Goal: Contribute content: Contribute content

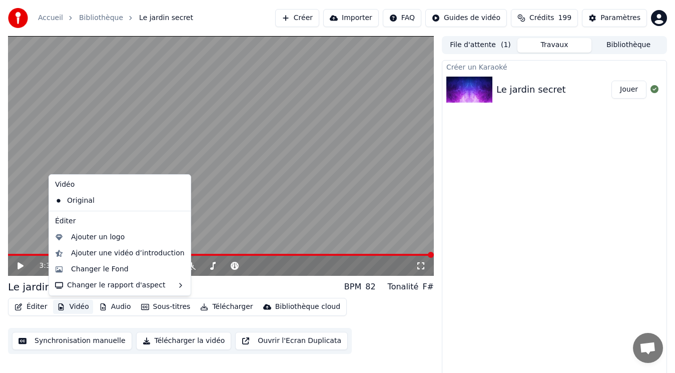
click at [82, 307] on button "Vidéo" at bounding box center [73, 307] width 40 height 14
click at [88, 242] on div "Ajouter un logo" at bounding box center [120, 237] width 138 height 16
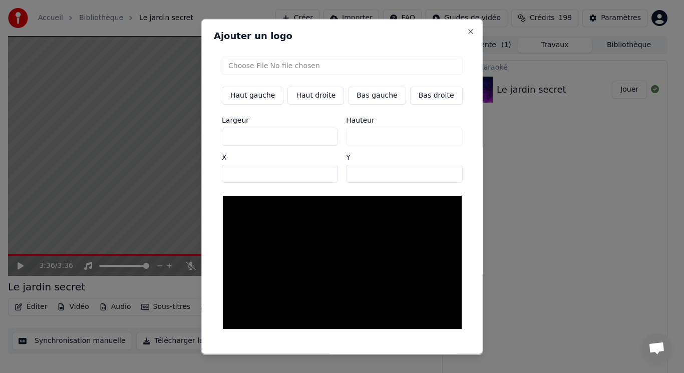
click at [266, 66] on input "file" at bounding box center [342, 65] width 241 height 18
type input "**********"
type input "***"
click at [365, 100] on button "Bas gauche" at bounding box center [377, 95] width 58 height 18
type input "***"
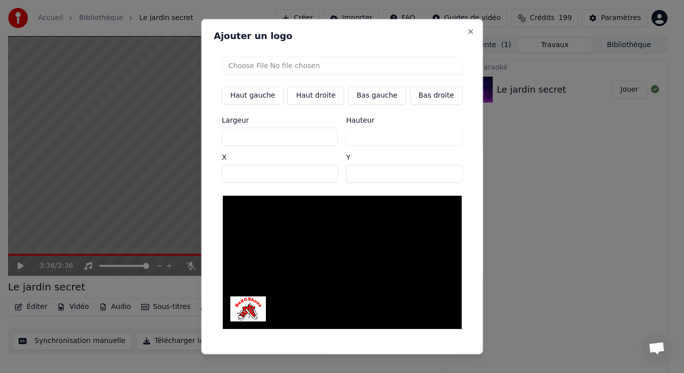
click at [431, 354] on button "Sauvegarder" at bounding box center [439, 363] width 61 height 18
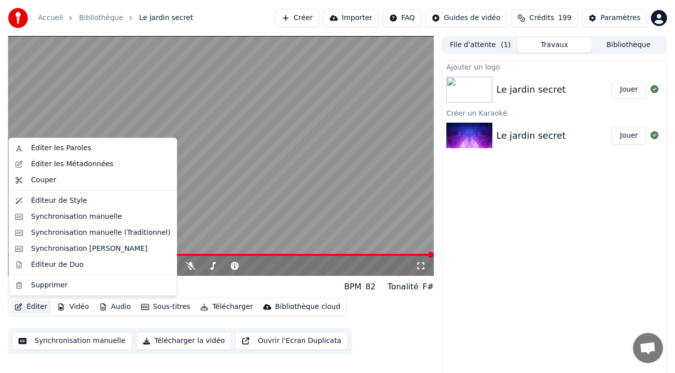
click at [37, 304] on button "Éditer" at bounding box center [31, 307] width 41 height 14
click at [617, 48] on button "Bibliothèque" at bounding box center [629, 45] width 74 height 15
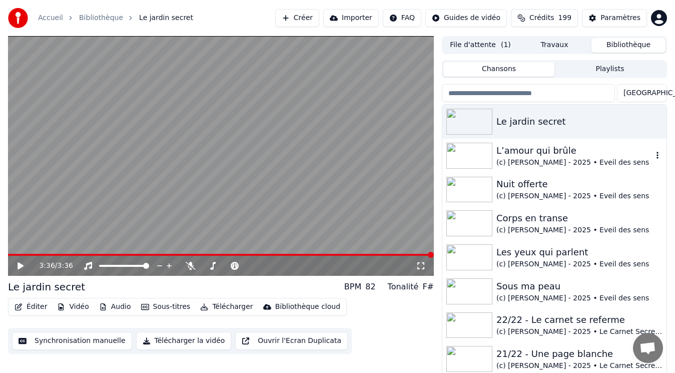
click at [536, 169] on div "L’amour qui brûle (c) [PERSON_NAME] - 2025 • Eveil des sens" at bounding box center [554, 156] width 224 height 34
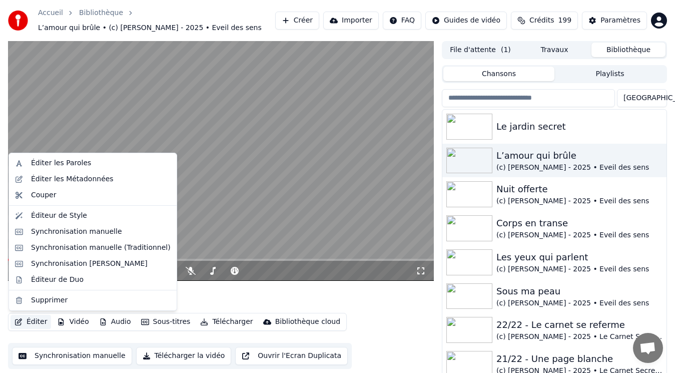
click at [35, 320] on button "Éditer" at bounding box center [31, 322] width 41 height 14
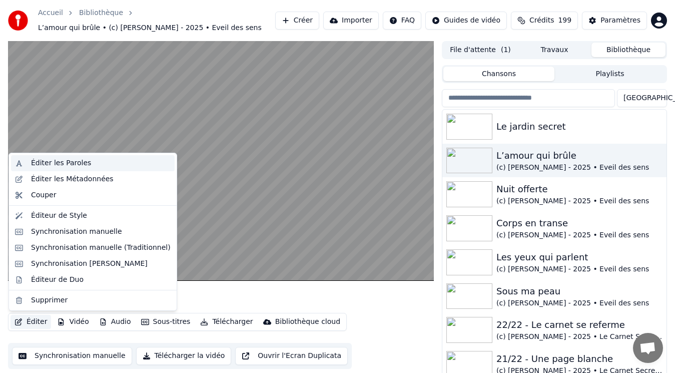
click at [100, 160] on div "Éditer les Paroles" at bounding box center [101, 163] width 140 height 10
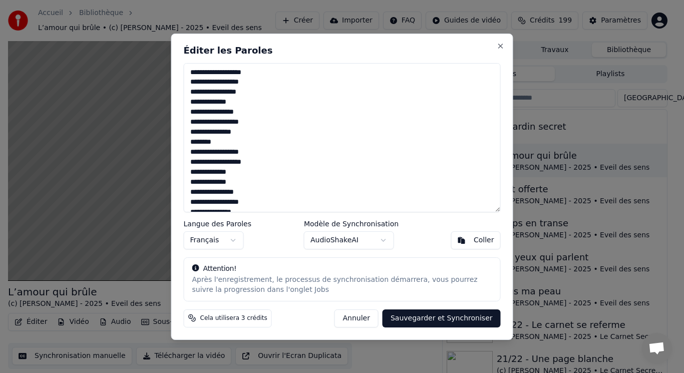
click at [378, 322] on button "Annuler" at bounding box center [356, 318] width 44 height 18
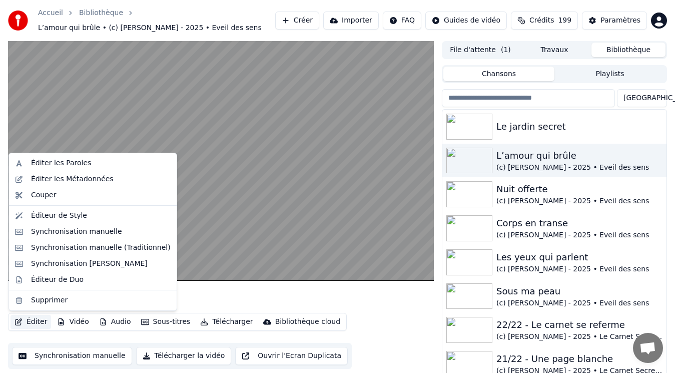
click at [38, 323] on button "Éditer" at bounding box center [31, 322] width 41 height 14
click at [77, 179] on div "Éditer les Métadonnées" at bounding box center [72, 179] width 83 height 10
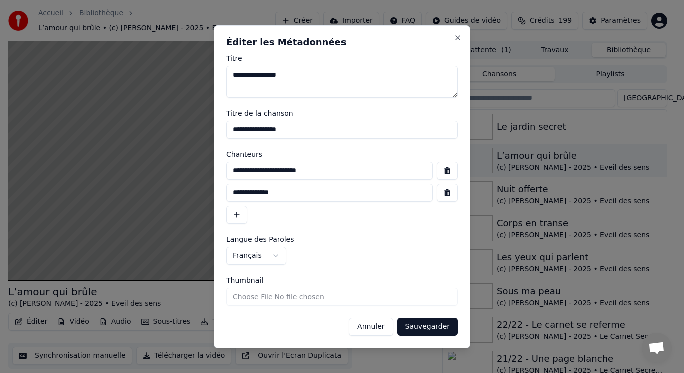
drag, startPoint x: 392, startPoint y: 172, endPoint x: 216, endPoint y: 181, distance: 175.9
click at [216, 181] on div "**********" at bounding box center [342, 186] width 256 height 323
click at [382, 323] on button "Annuler" at bounding box center [370, 327] width 44 height 18
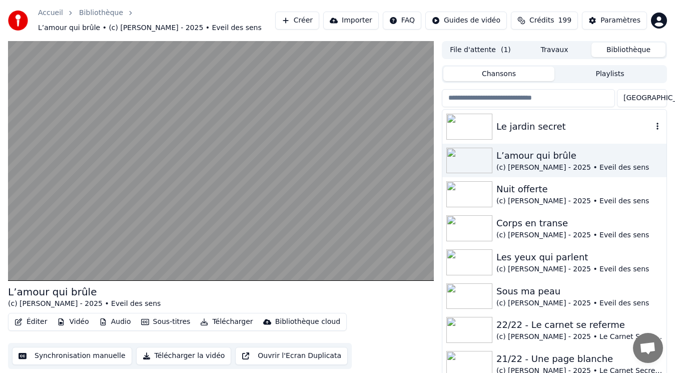
click at [557, 130] on div "Le jardin secret" at bounding box center [575, 127] width 156 height 14
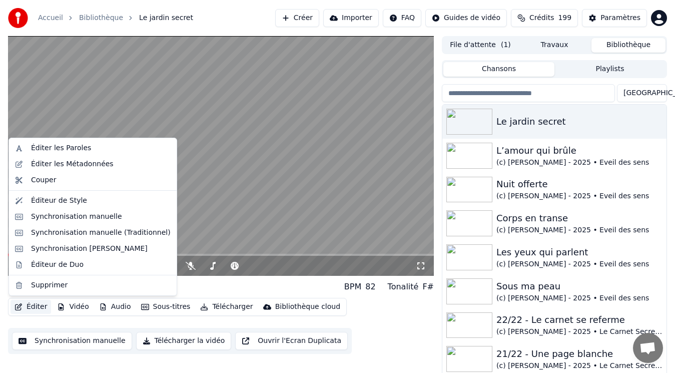
click at [25, 307] on button "Éditer" at bounding box center [31, 307] width 41 height 14
click at [75, 165] on div "Éditer les Métadonnées" at bounding box center [72, 164] width 83 height 10
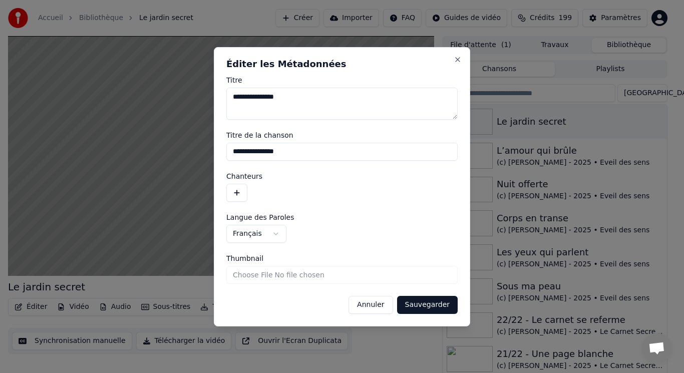
click at [242, 197] on button "button" at bounding box center [236, 193] width 21 height 18
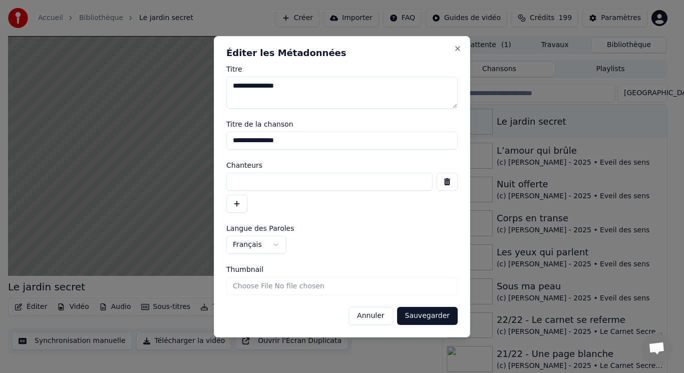
paste input "**********"
type input "**********"
click at [236, 206] on button "button" at bounding box center [236, 204] width 21 height 18
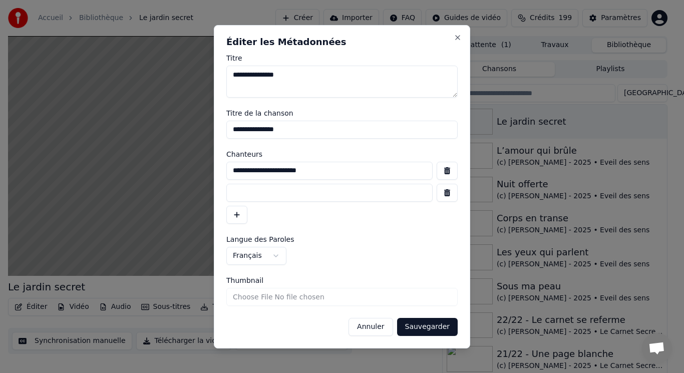
click at [226, 206] on button "button" at bounding box center [236, 215] width 21 height 18
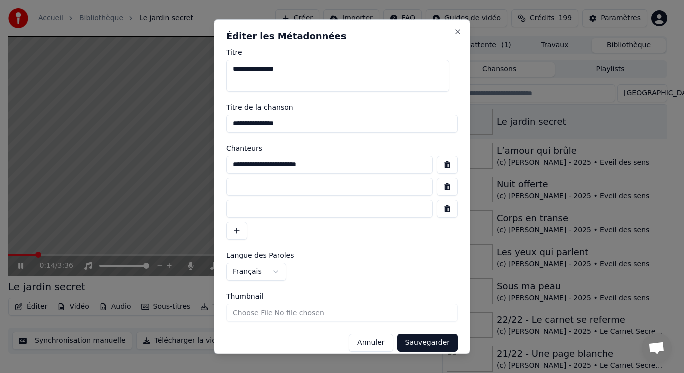
click at [226, 221] on button "button" at bounding box center [236, 230] width 21 height 18
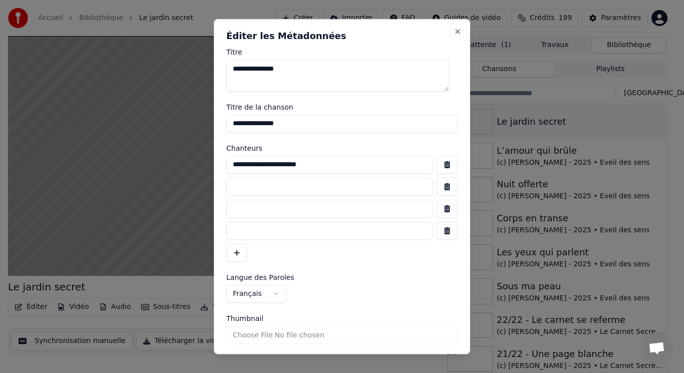
click at [436, 183] on button "button" at bounding box center [446, 186] width 21 height 18
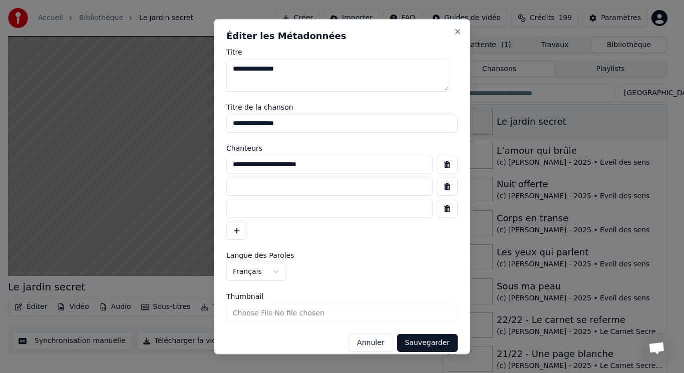
click at [437, 183] on button "button" at bounding box center [446, 186] width 21 height 18
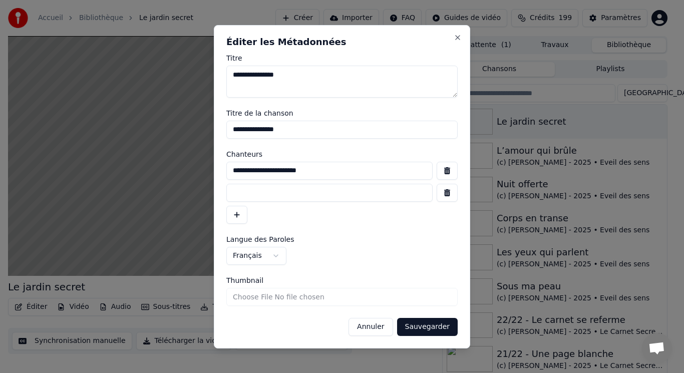
click at [359, 190] on input at bounding box center [329, 193] width 206 height 18
type input "**********"
click at [263, 295] on input "Thumbnail" at bounding box center [341, 297] width 231 height 18
type input "**********"
click at [425, 328] on button "Sauvegarder" at bounding box center [427, 327] width 61 height 18
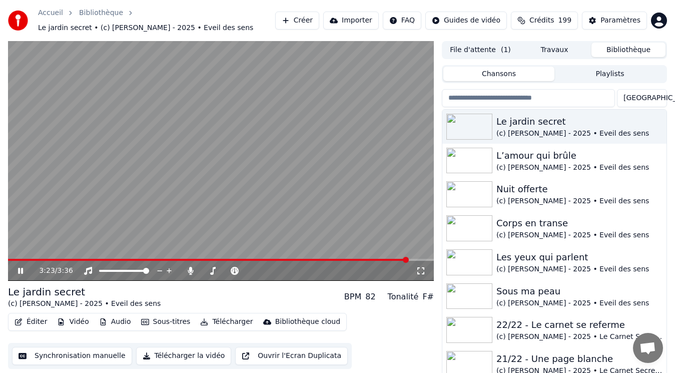
click at [176, 204] on video at bounding box center [221, 161] width 426 height 240
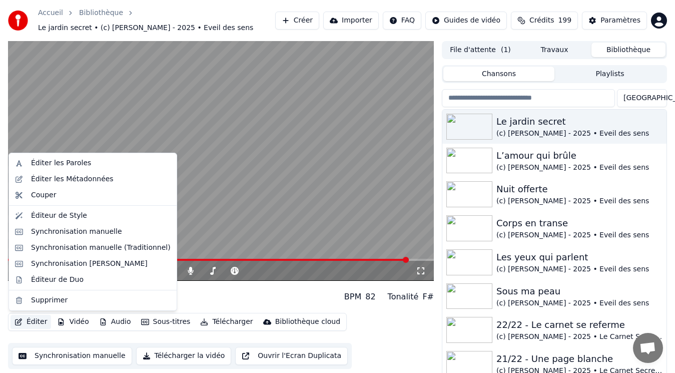
click at [40, 320] on button "Éditer" at bounding box center [31, 322] width 41 height 14
click at [89, 246] on div "Synchronisation manuelle (Traditionnel)" at bounding box center [101, 248] width 140 height 10
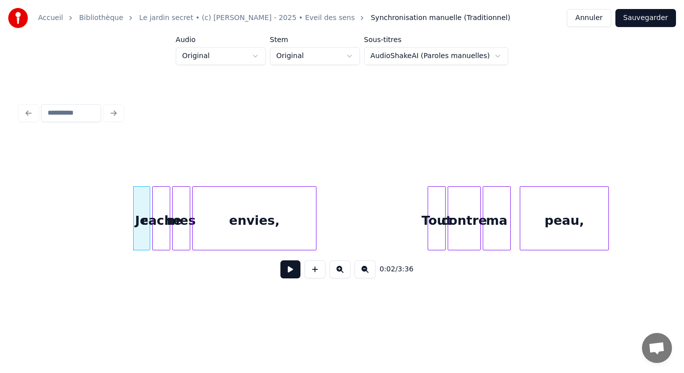
click at [364, 273] on button at bounding box center [364, 269] width 21 height 18
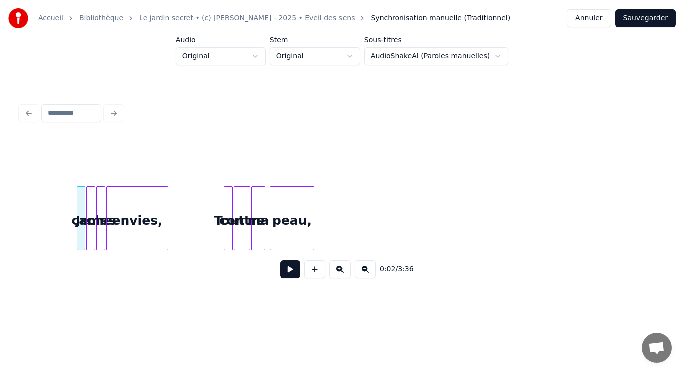
click at [364, 273] on button at bounding box center [364, 269] width 21 height 18
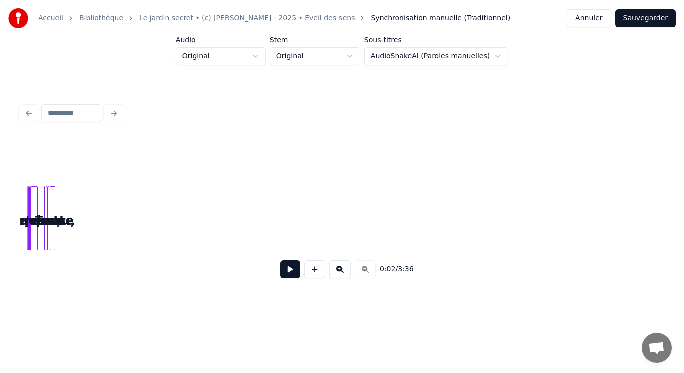
click at [341, 274] on button at bounding box center [339, 269] width 21 height 18
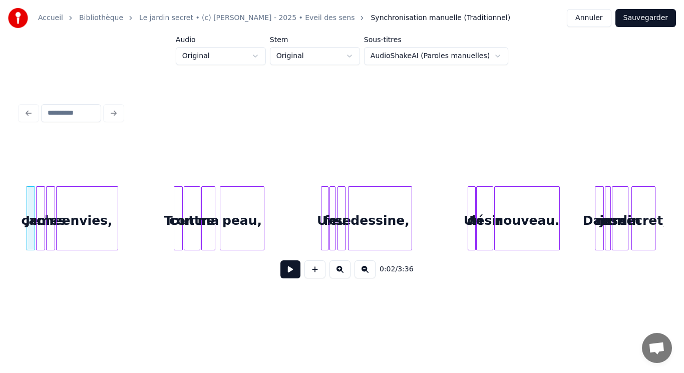
click at [363, 273] on button at bounding box center [364, 269] width 21 height 18
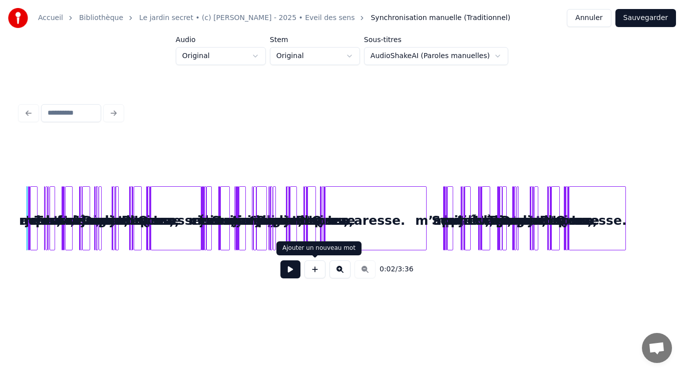
click at [317, 272] on button at bounding box center [314, 269] width 21 height 18
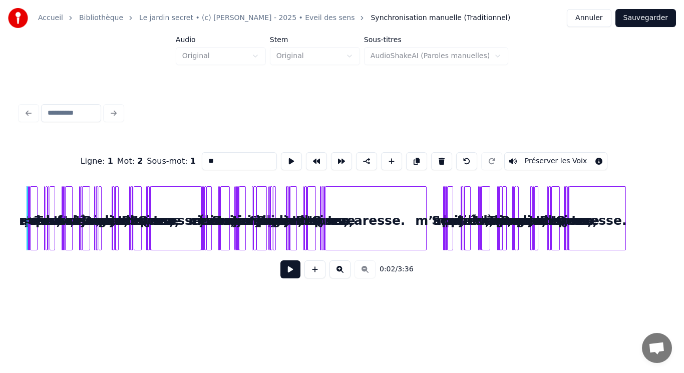
click at [317, 272] on button at bounding box center [314, 269] width 21 height 18
click at [464, 161] on button at bounding box center [466, 161] width 21 height 18
type input "**"
click at [465, 162] on button at bounding box center [466, 161] width 21 height 18
click at [337, 269] on button at bounding box center [339, 269] width 21 height 18
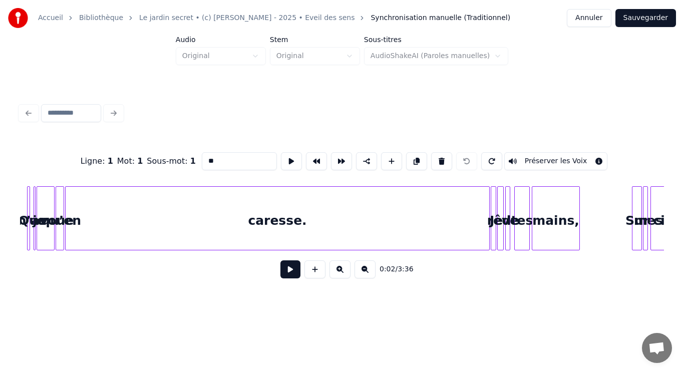
scroll to position [0, 1062]
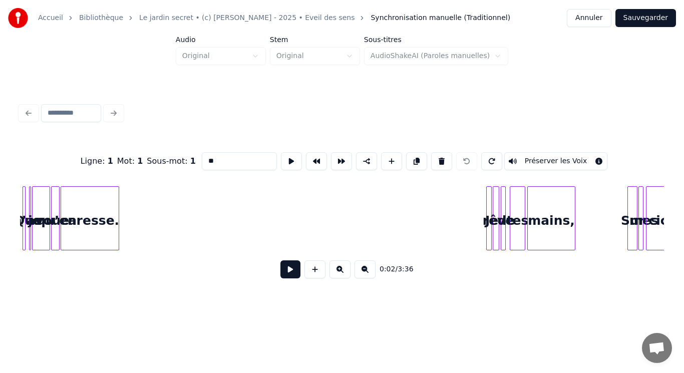
click at [117, 211] on div at bounding box center [117, 218] width 3 height 63
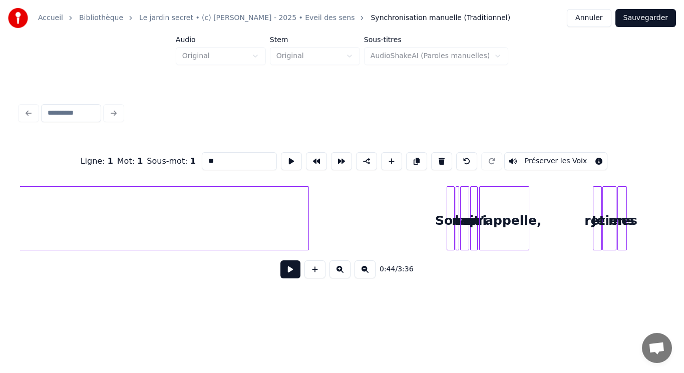
scroll to position [0, 3098]
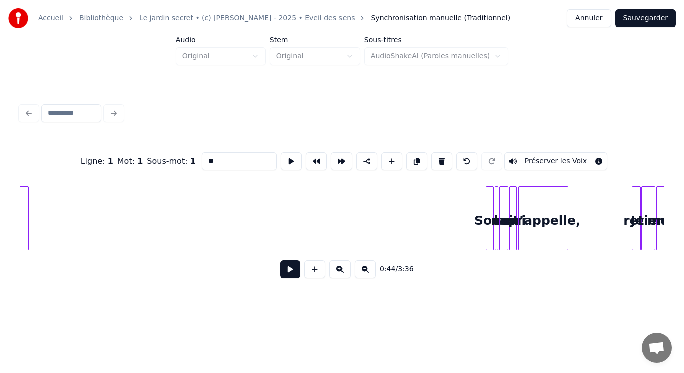
click at [27, 206] on div at bounding box center [26, 218] width 3 height 63
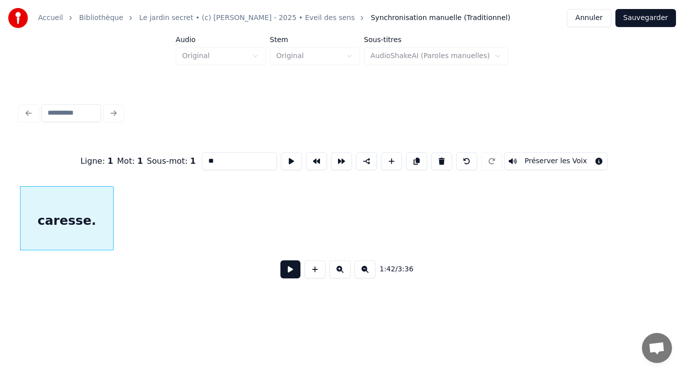
click at [110, 200] on div at bounding box center [111, 218] width 3 height 63
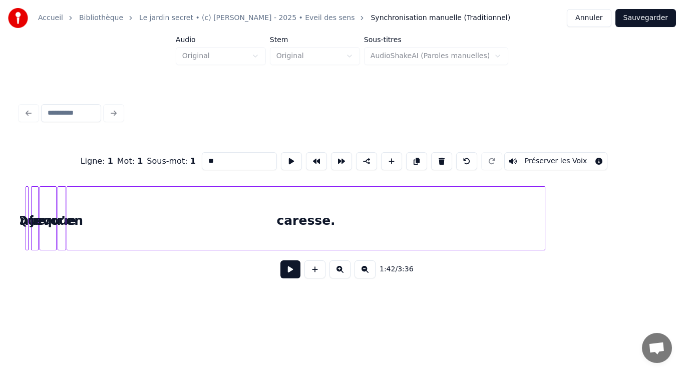
scroll to position [0, 4584]
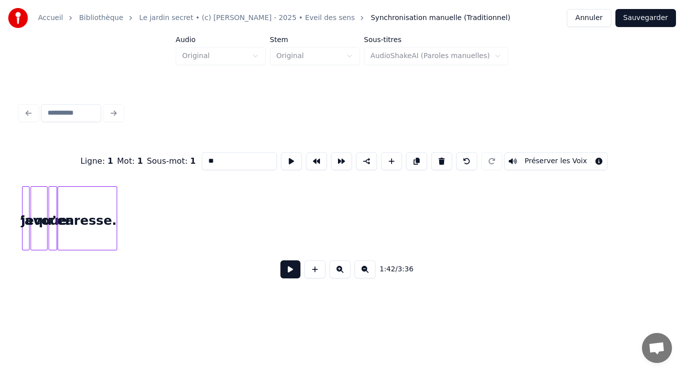
click at [114, 228] on div at bounding box center [115, 218] width 3 height 63
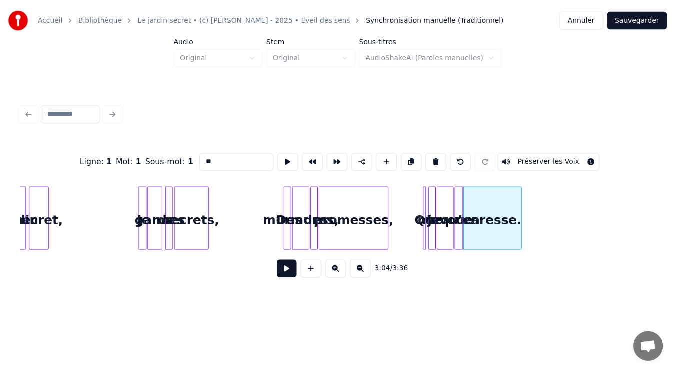
scroll to position [0, 4081]
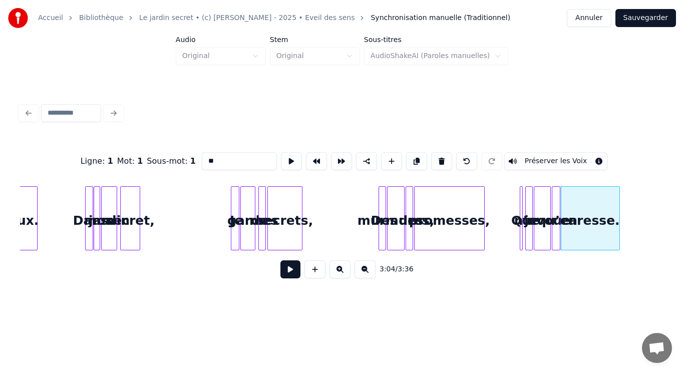
click at [644, 19] on button "Sauvegarder" at bounding box center [645, 18] width 61 height 18
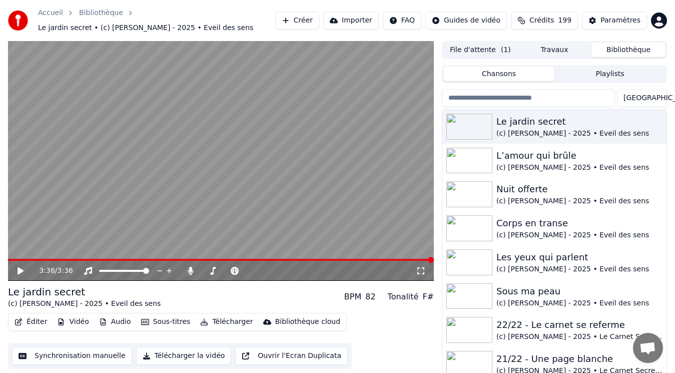
click at [123, 320] on button "Audio" at bounding box center [115, 322] width 40 height 14
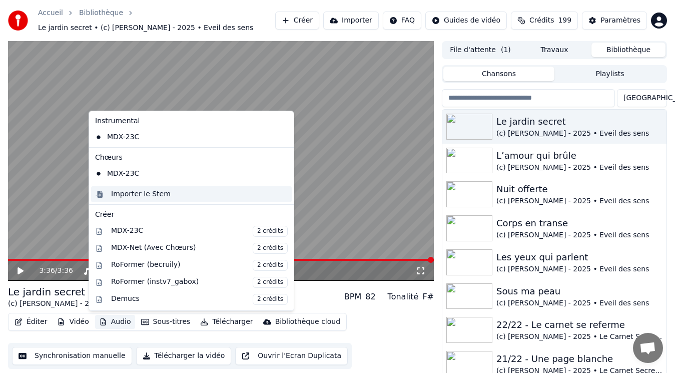
click at [186, 193] on div "Importer le Stem" at bounding box center [199, 194] width 177 height 10
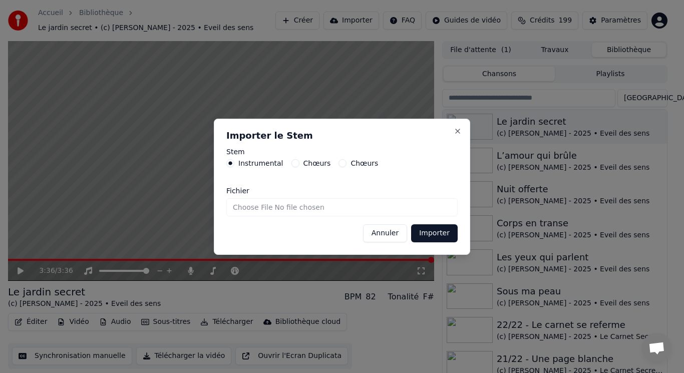
click at [436, 234] on button "Importer" at bounding box center [434, 233] width 47 height 18
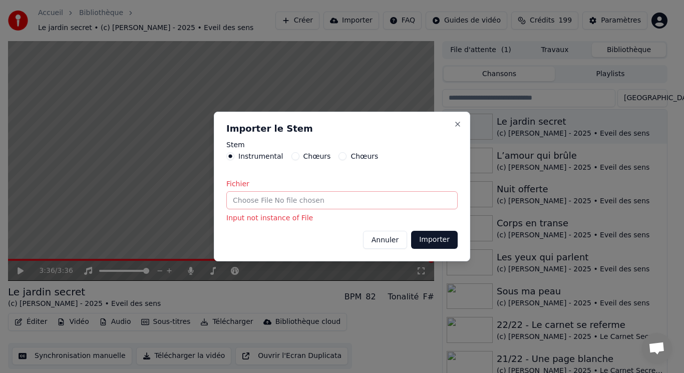
click at [240, 196] on input "Fichier" at bounding box center [341, 200] width 231 height 18
type input "**********"
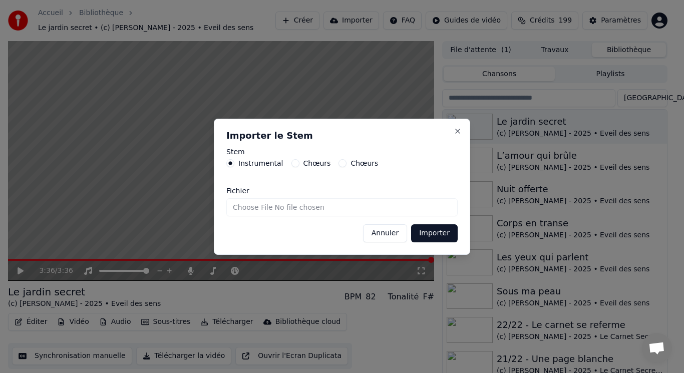
click at [447, 231] on button "Importer" at bounding box center [434, 233] width 47 height 18
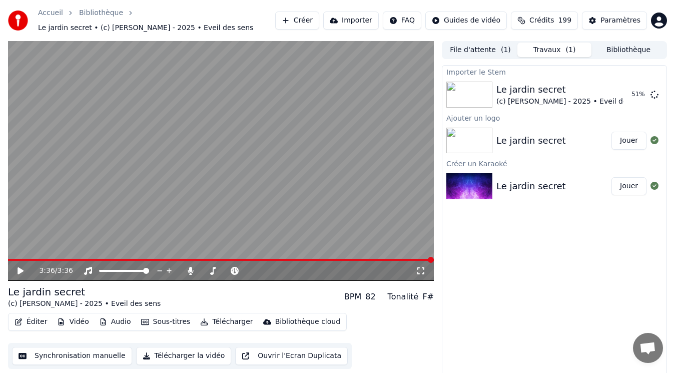
click at [110, 321] on button "Audio" at bounding box center [115, 322] width 40 height 14
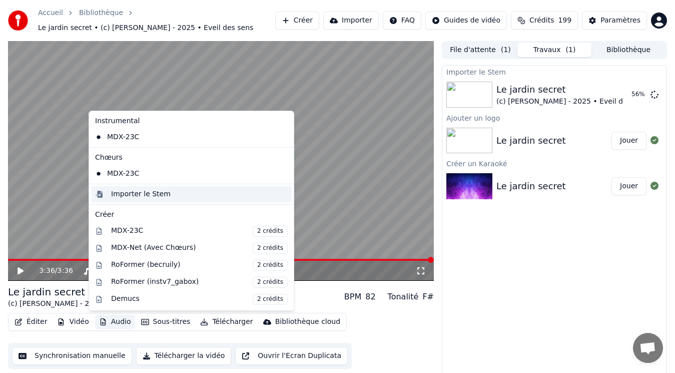
click at [113, 196] on div "Importer le Stem" at bounding box center [141, 194] width 60 height 10
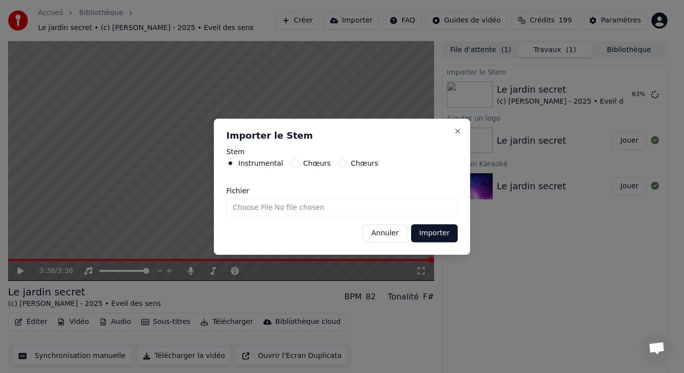
click at [292, 164] on button "Chœurs" at bounding box center [295, 163] width 8 height 8
click at [259, 206] on input "Fichier" at bounding box center [341, 207] width 231 height 18
type input "**********"
click at [432, 231] on button "Importer" at bounding box center [434, 233] width 47 height 18
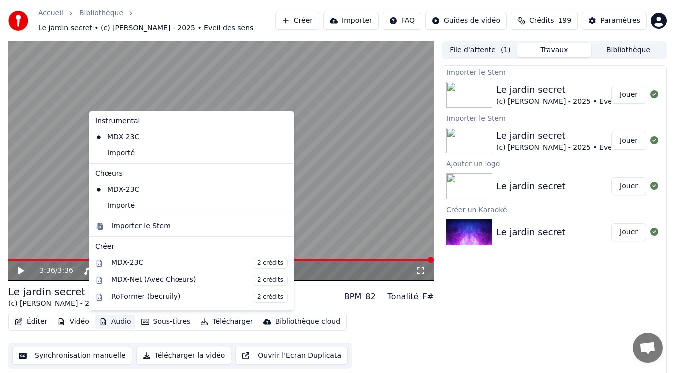
click at [105, 322] on button "Audio" at bounding box center [115, 322] width 40 height 14
click at [125, 207] on div "Importé" at bounding box center [184, 206] width 186 height 16
click at [114, 317] on button "Audio" at bounding box center [115, 322] width 40 height 14
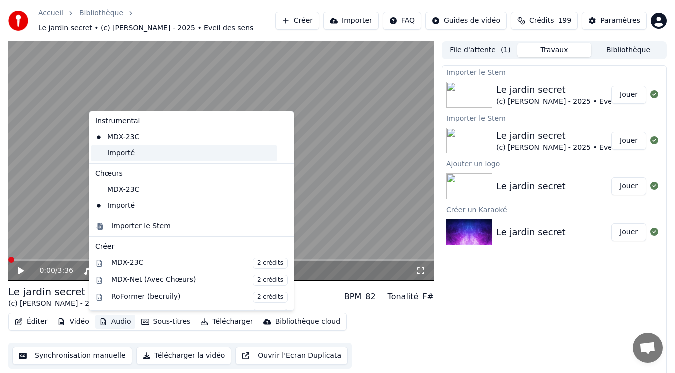
click at [128, 155] on div "Importé" at bounding box center [184, 153] width 186 height 16
